Goal: Navigation & Orientation: Find specific page/section

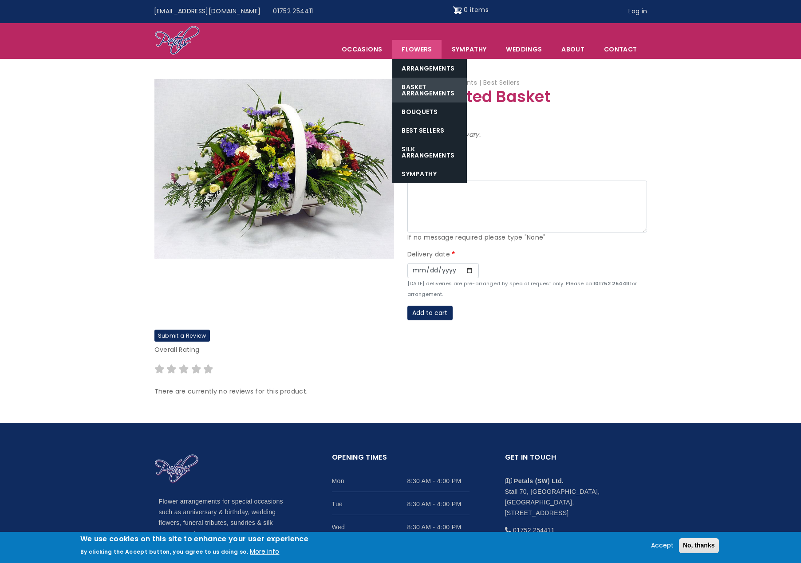
click at [418, 91] on link "Basket Arrangements" at bounding box center [429, 90] width 75 height 25
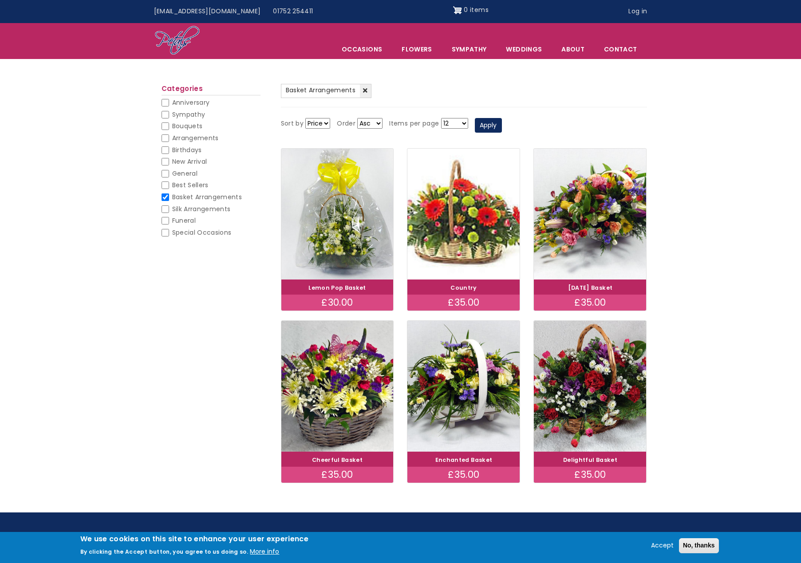
click at [163, 171] on input "General" at bounding box center [166, 174] width 8 height 8
checkbox input "false"
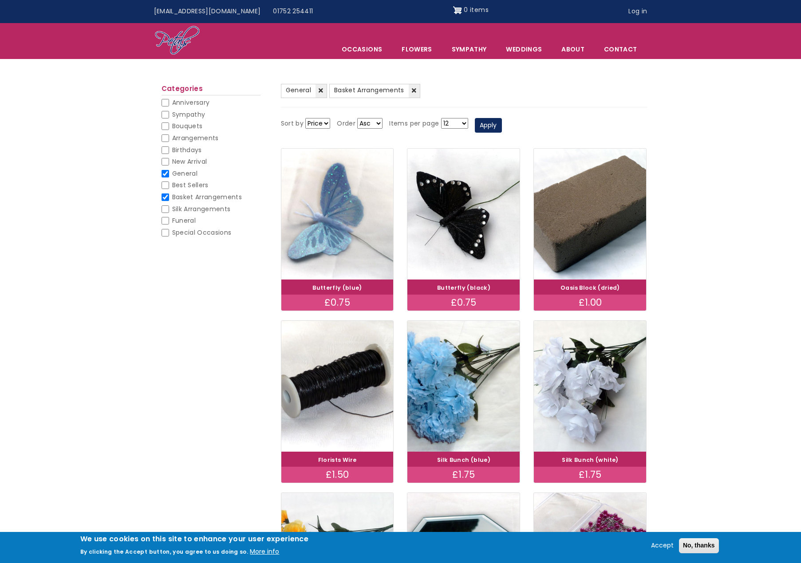
click at [163, 170] on input "General" at bounding box center [166, 174] width 8 height 8
checkbox input "false"
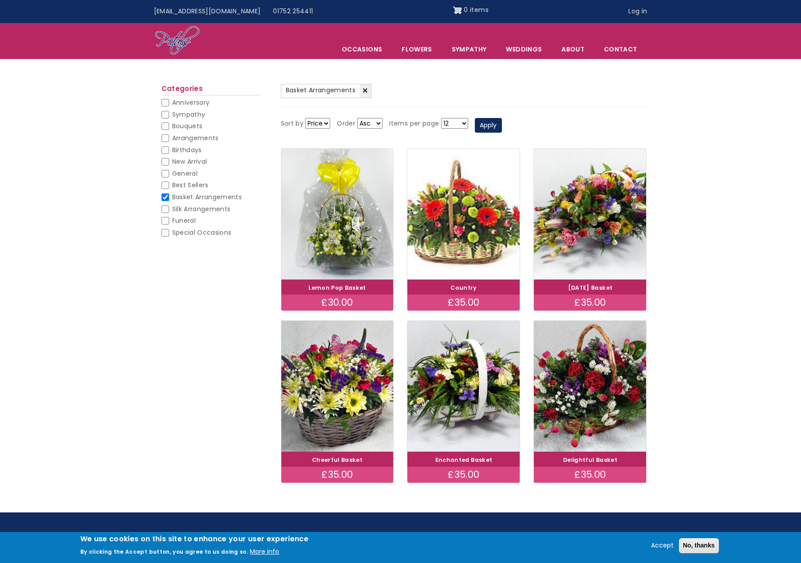
click at [164, 182] on input "Best Sellers" at bounding box center [166, 185] width 8 height 8
checkbox input "false"
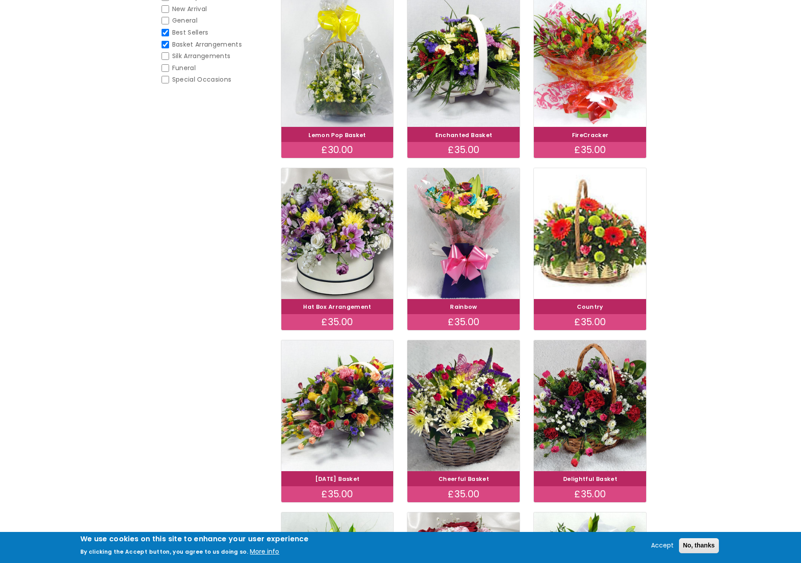
scroll to position [191, 0]
